Goal: Task Accomplishment & Management: Manage account settings

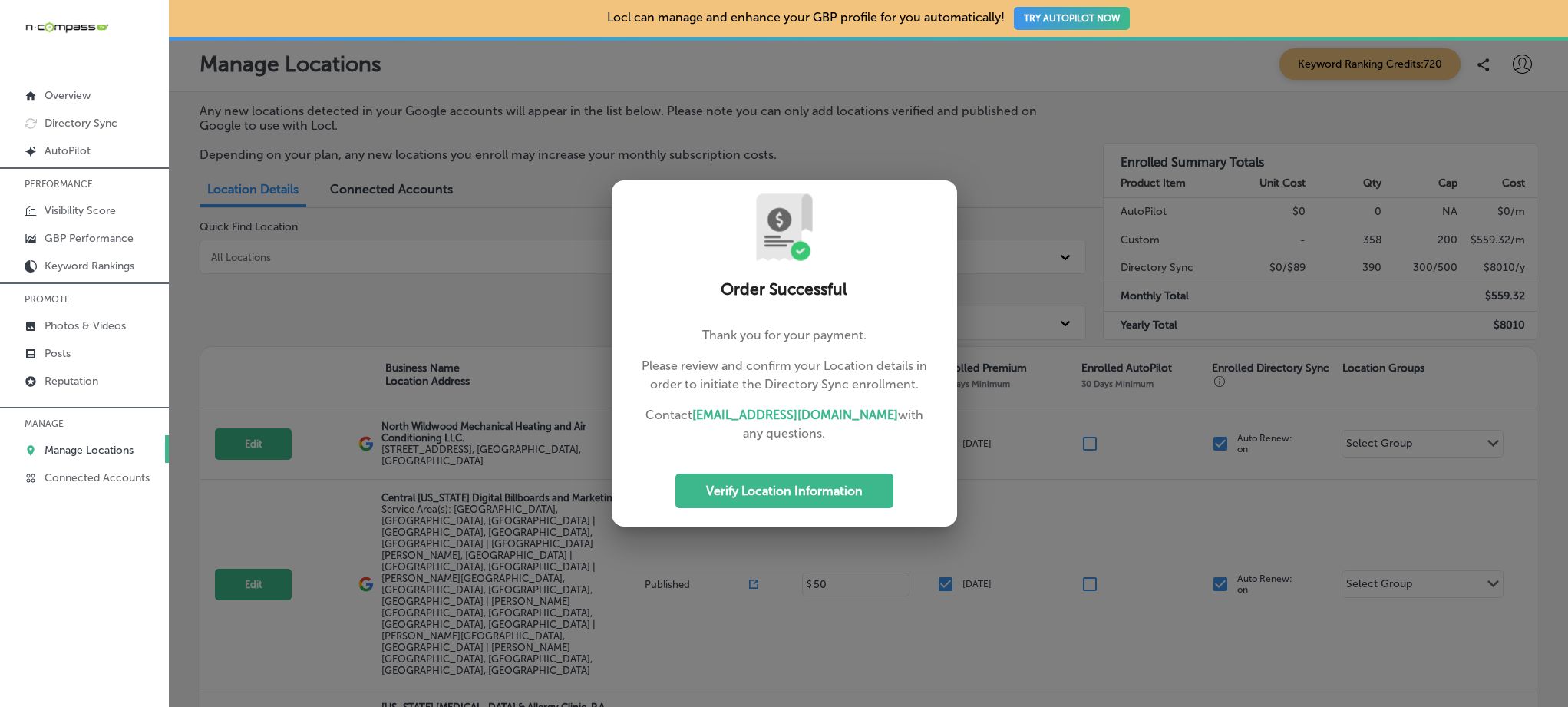
click at [470, 282] on div at bounding box center [784, 354] width 1568 height 707
click at [692, 481] on button "Verify Location Information" at bounding box center [784, 491] width 218 height 35
select select "US"
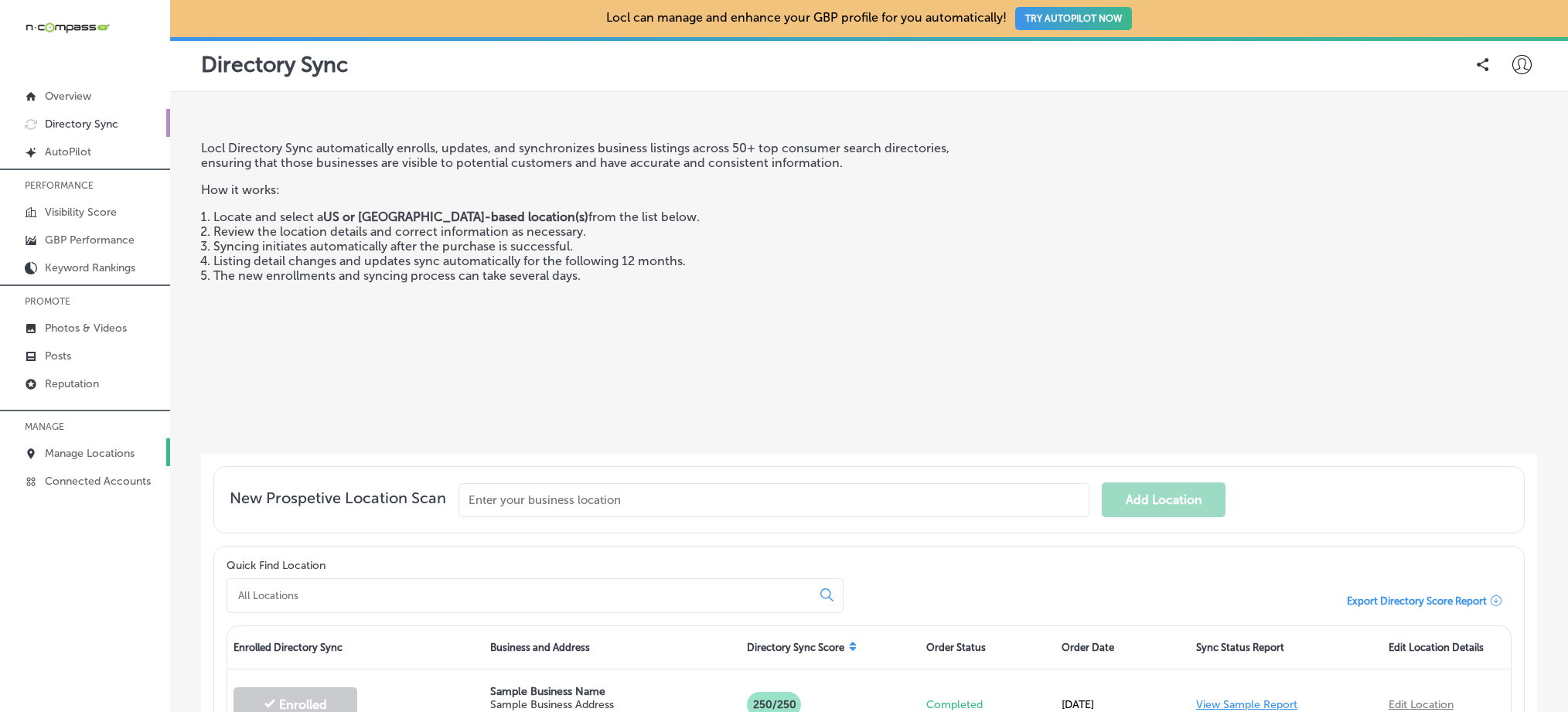
click at [108, 455] on p "Manage Locations" at bounding box center [89, 453] width 90 height 13
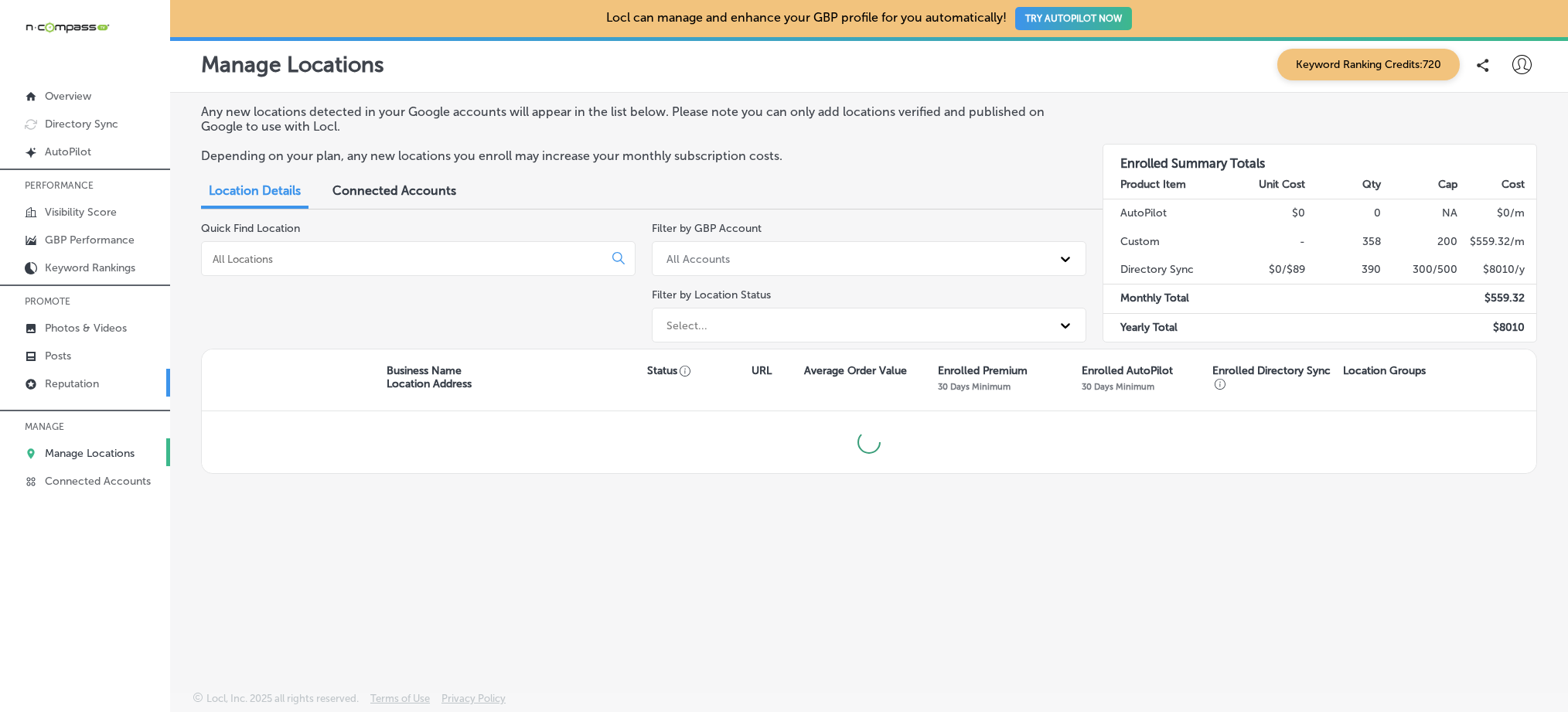
click at [97, 388] on link "Reputation" at bounding box center [85, 383] width 170 height 28
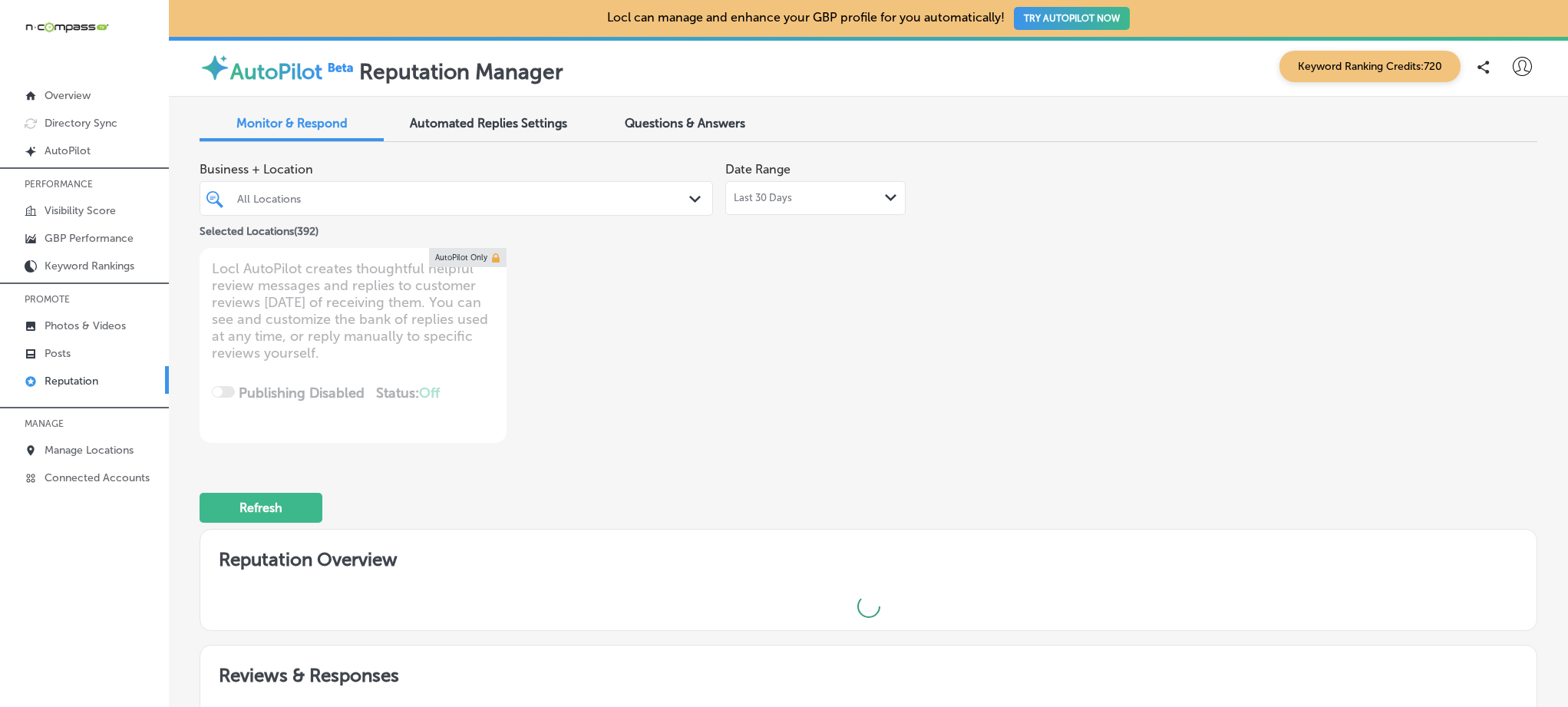
drag, startPoint x: 432, startPoint y: 202, endPoint x: 684, endPoint y: 205, distance: 252.0
click at [432, 202] on div "All Locations" at bounding box center [464, 198] width 453 height 13
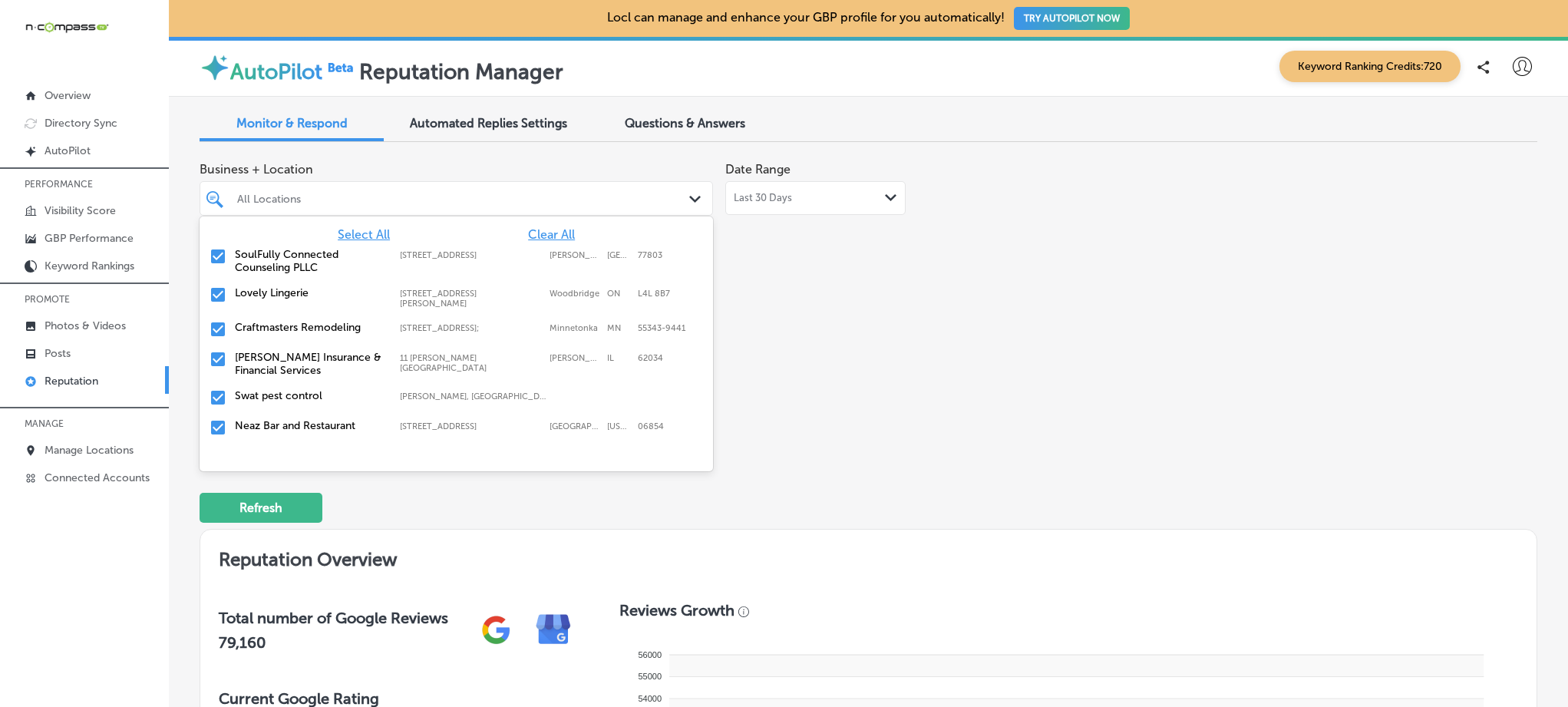
click at [528, 231] on span "Clear All" at bounding box center [551, 234] width 47 height 15
type textarea "x"
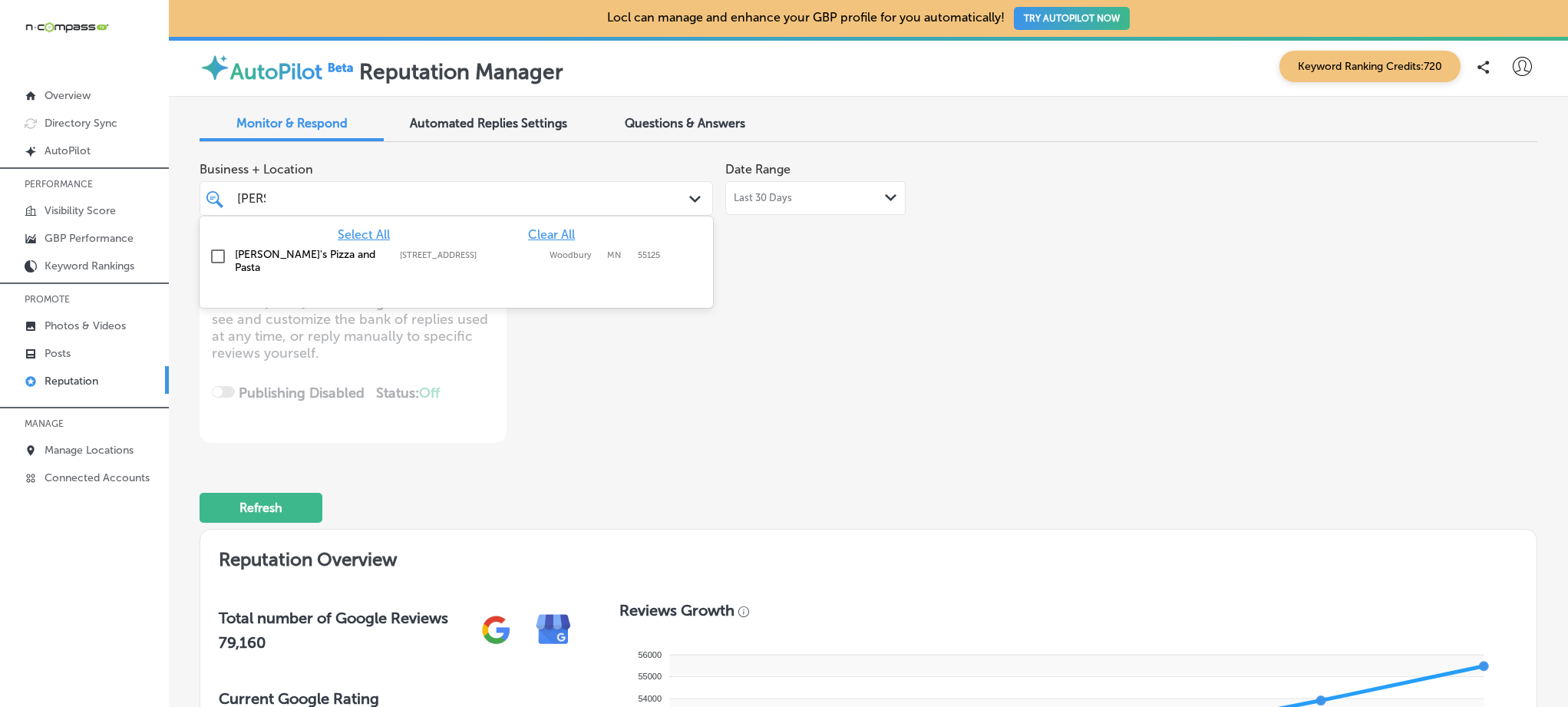
type input "[PERSON_NAME]"
click at [236, 252] on label "[PERSON_NAME]'s Pizza and Pasta" at bounding box center [309, 261] width 150 height 26
type textarea "x"
type input "[PERSON_NAME]"
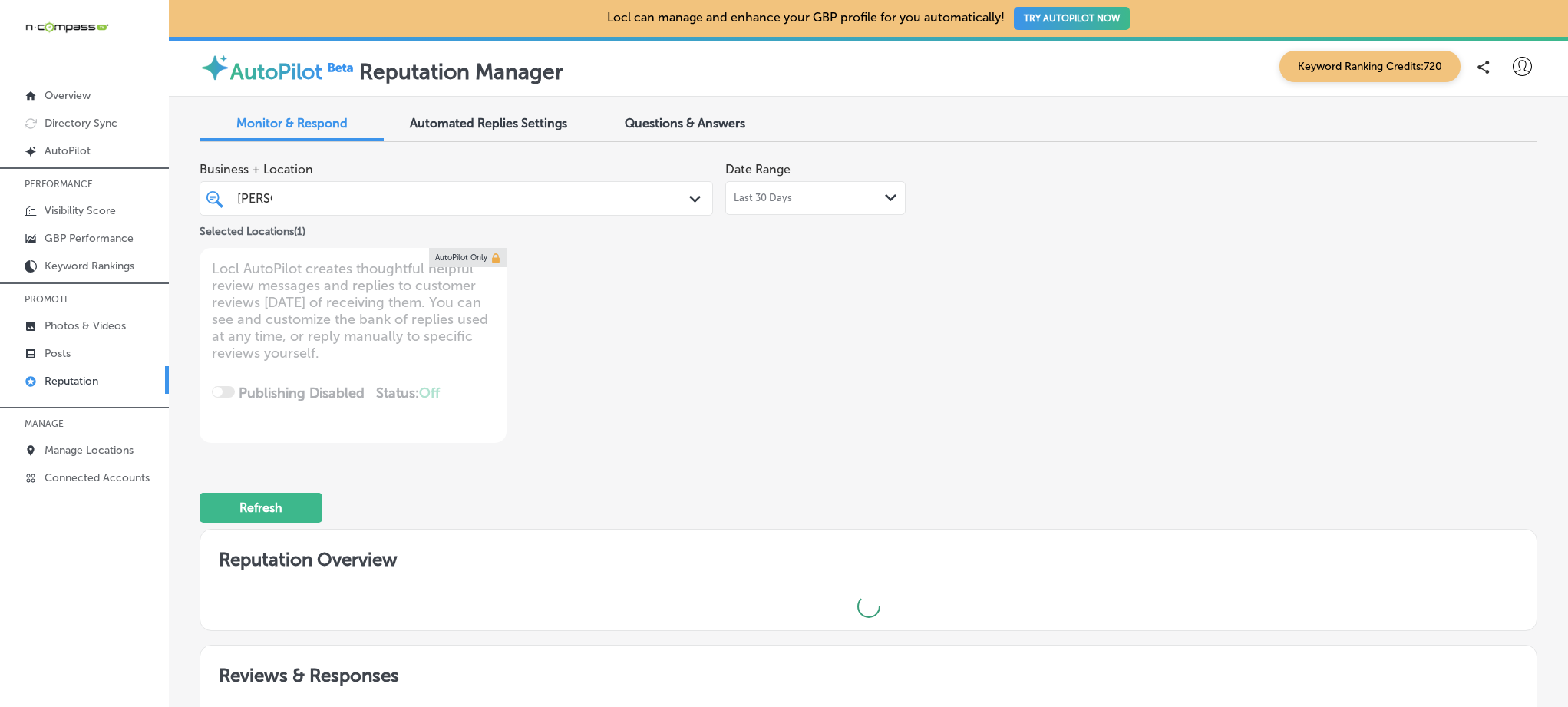
click at [777, 321] on div "Business + Location [PERSON_NAME] Path Created with Sketch. Selected Locations …" at bounding box center [601, 298] width 803 height 288
type textarea "x"
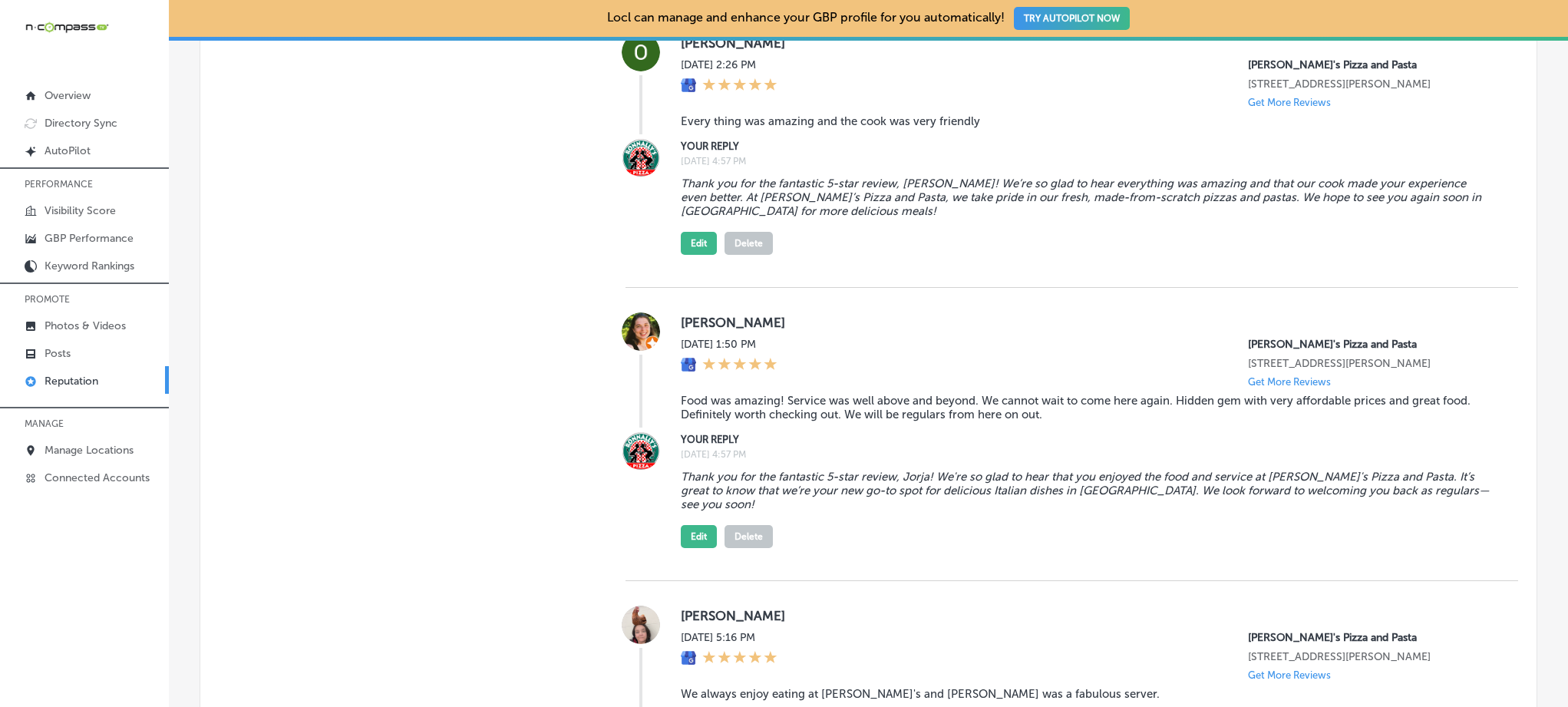
scroll to position [2929, 0]
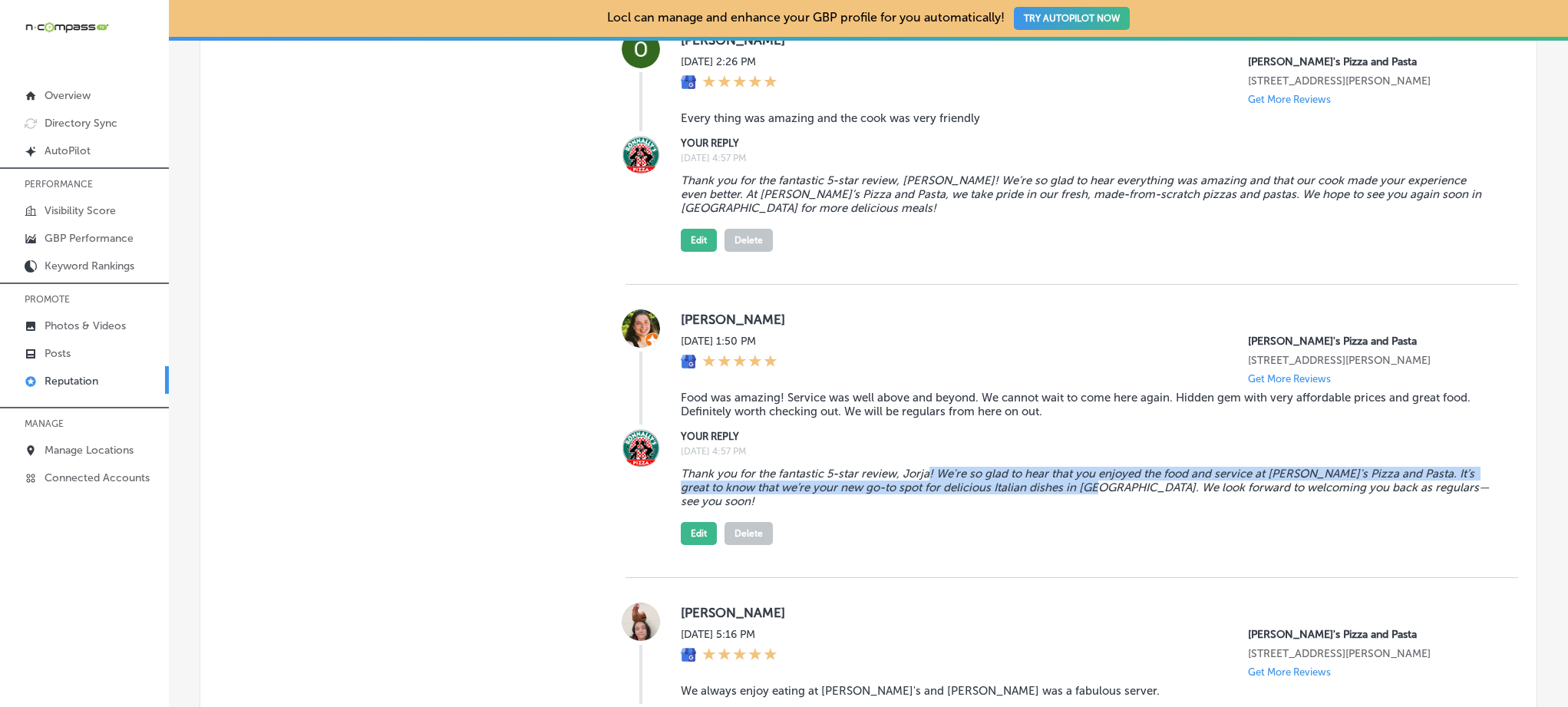
drag, startPoint x: 925, startPoint y: 464, endPoint x: 1089, endPoint y: 470, distance: 164.1
click at [1089, 470] on blockquote "Thank you for the fantastic 5-star review, Jorja! We're so glad to hear that yo…" at bounding box center [1087, 487] width 813 height 41
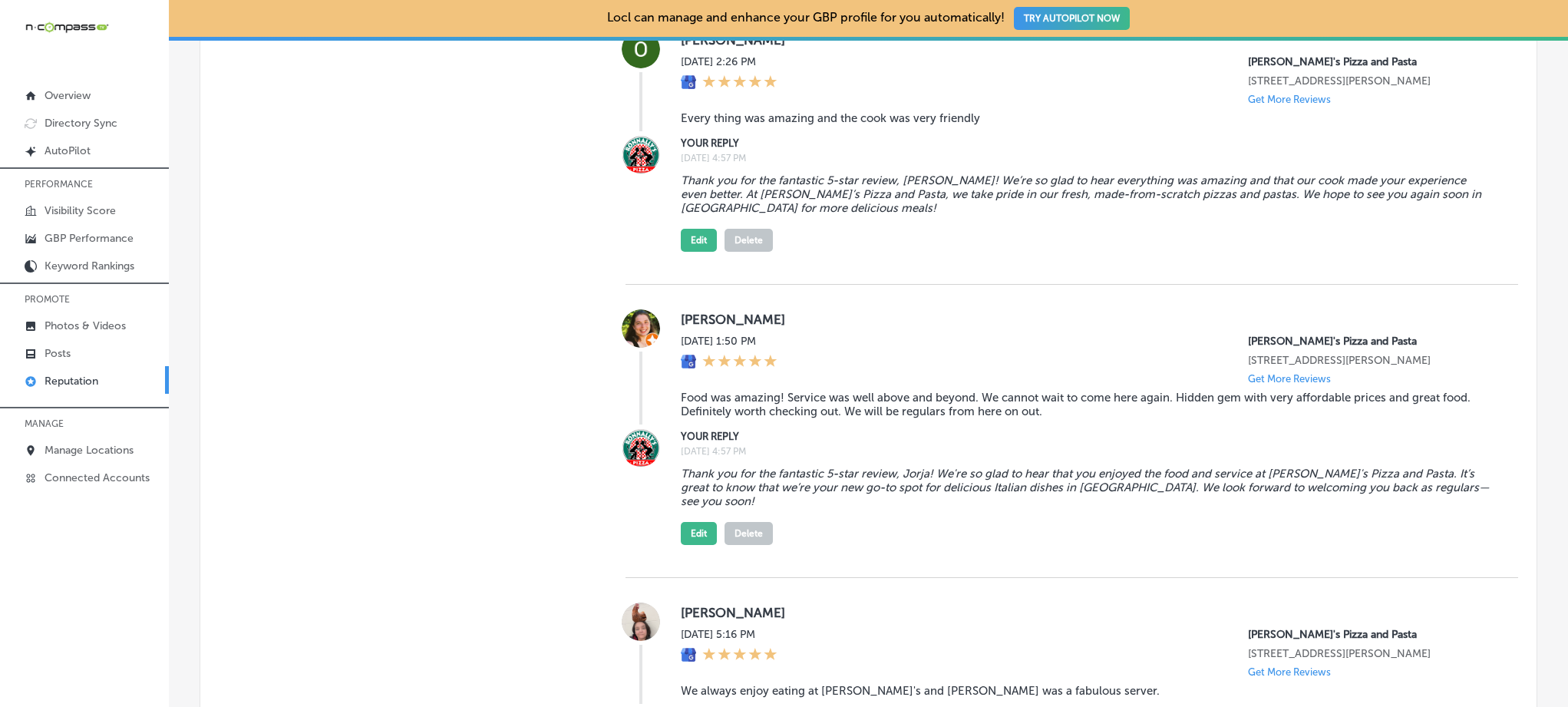
click at [1092, 470] on blockquote "Thank you for the fantastic 5-star review, Jorja! We're so glad to hear that yo…" at bounding box center [1087, 487] width 813 height 41
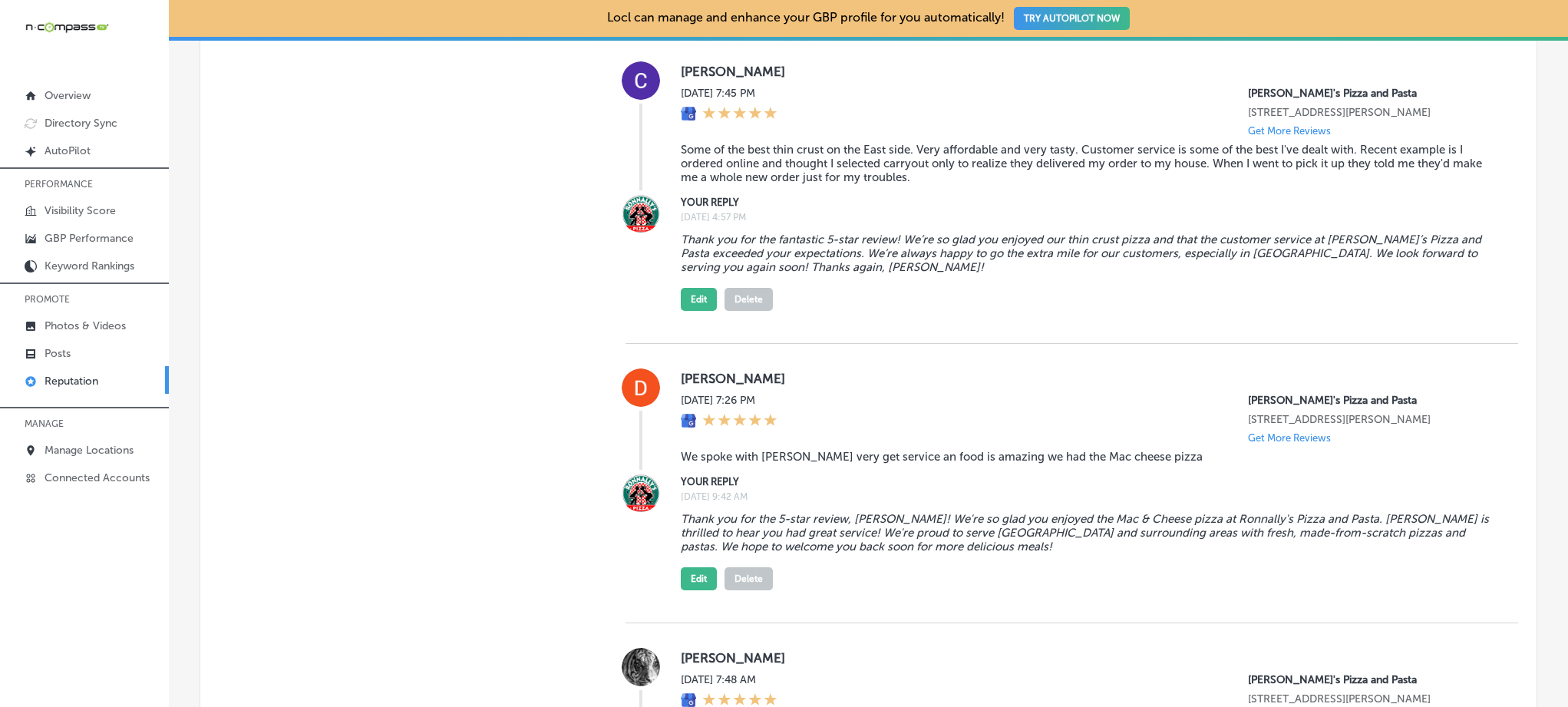
scroll to position [3495, 0]
